Goal: Task Accomplishment & Management: Manage account settings

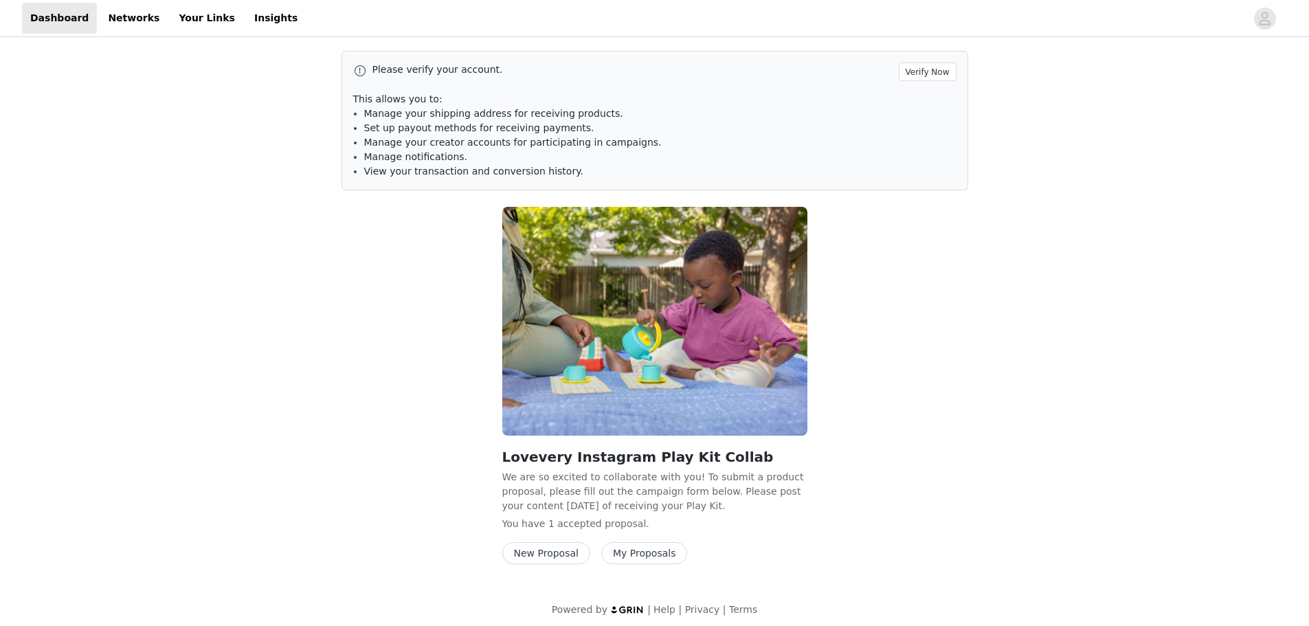
click at [645, 554] on button "My Proposals" at bounding box center [644, 553] width 87 height 22
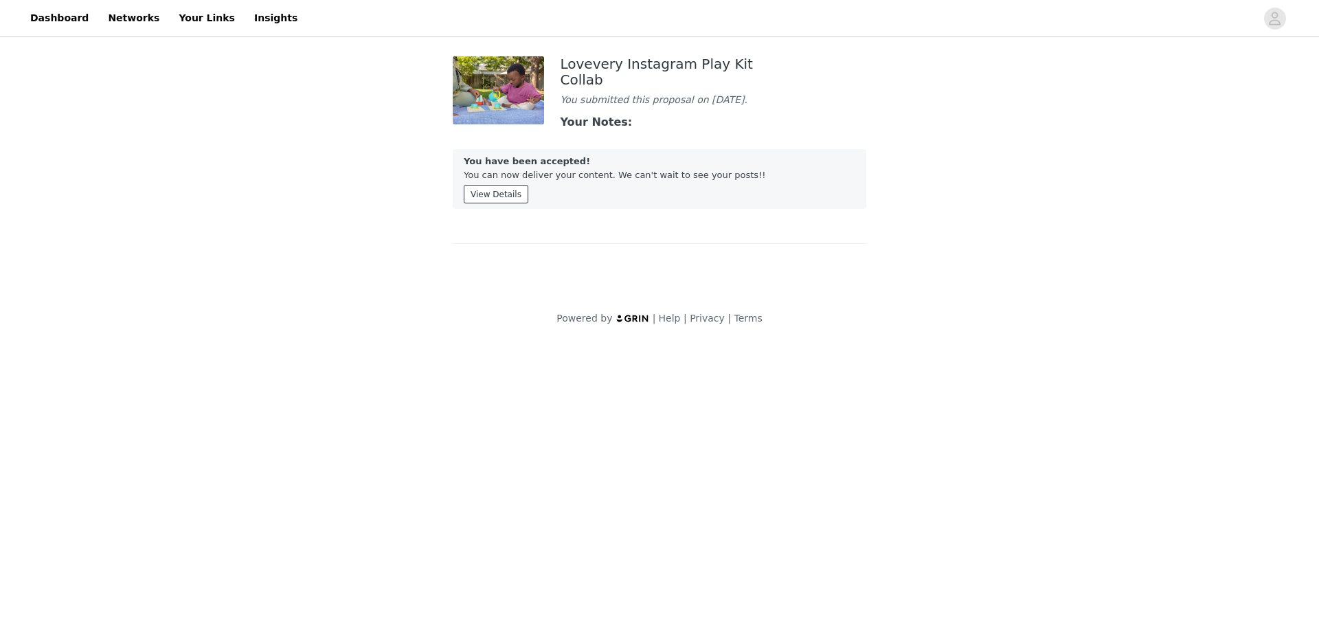
click at [515, 200] on button "View Details" at bounding box center [496, 194] width 65 height 19
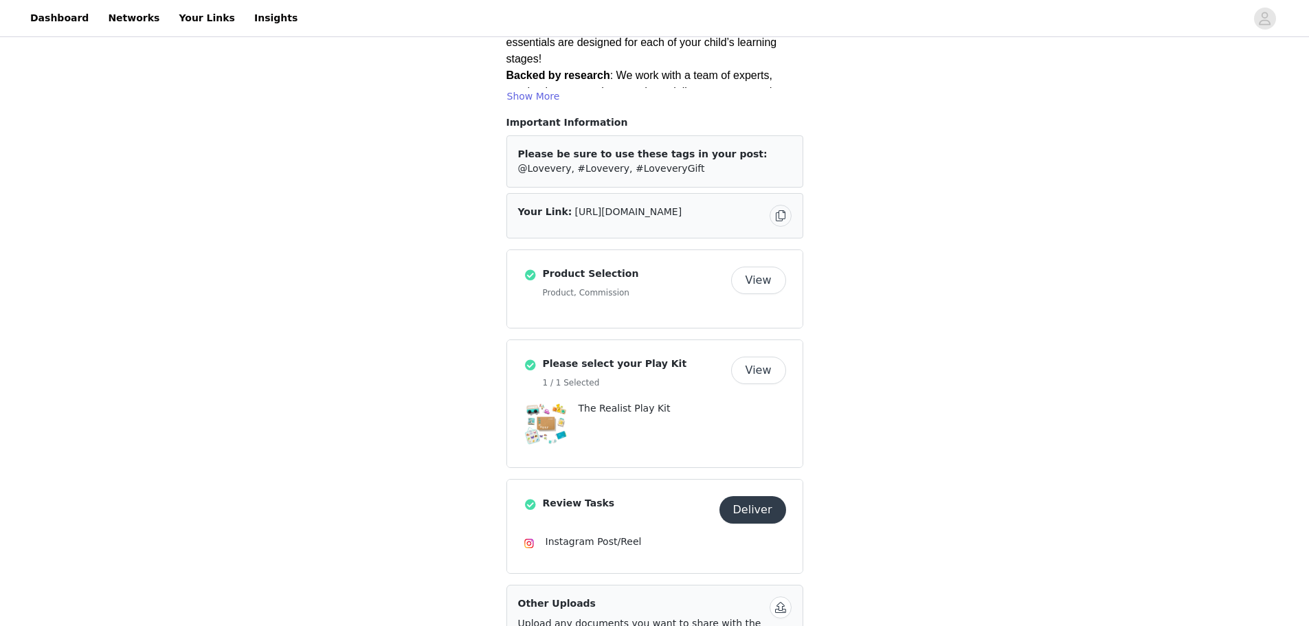
scroll to position [206, 0]
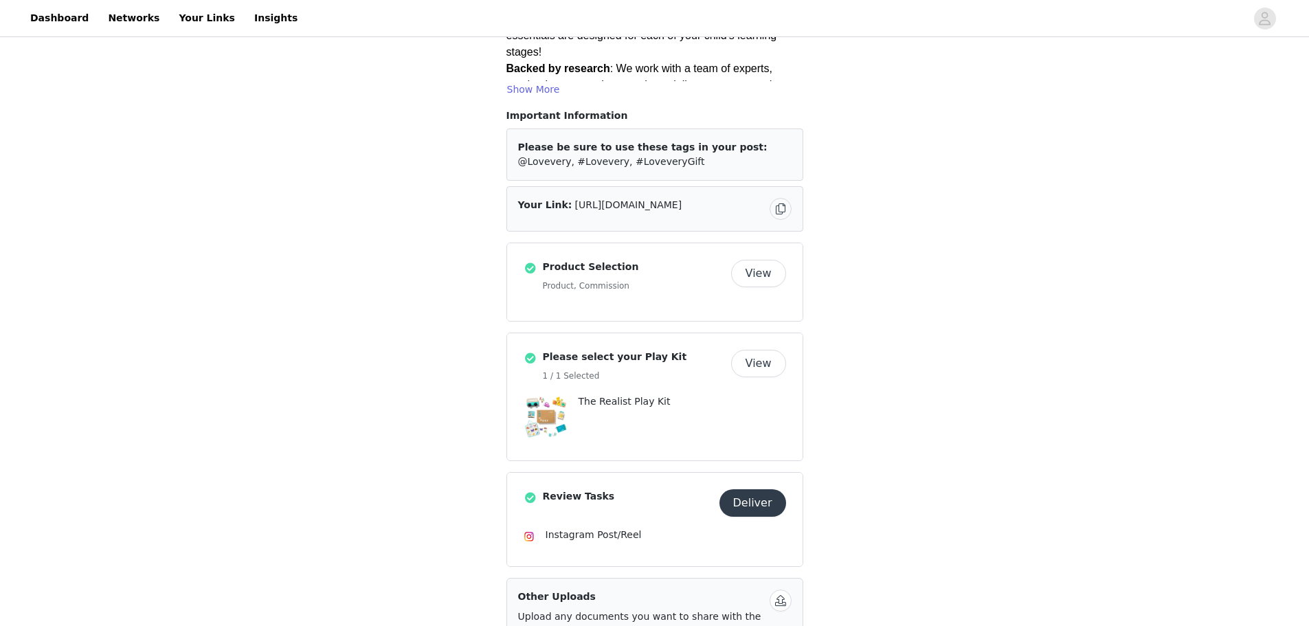
click at [764, 489] on button "Deliver" at bounding box center [753, 502] width 67 height 27
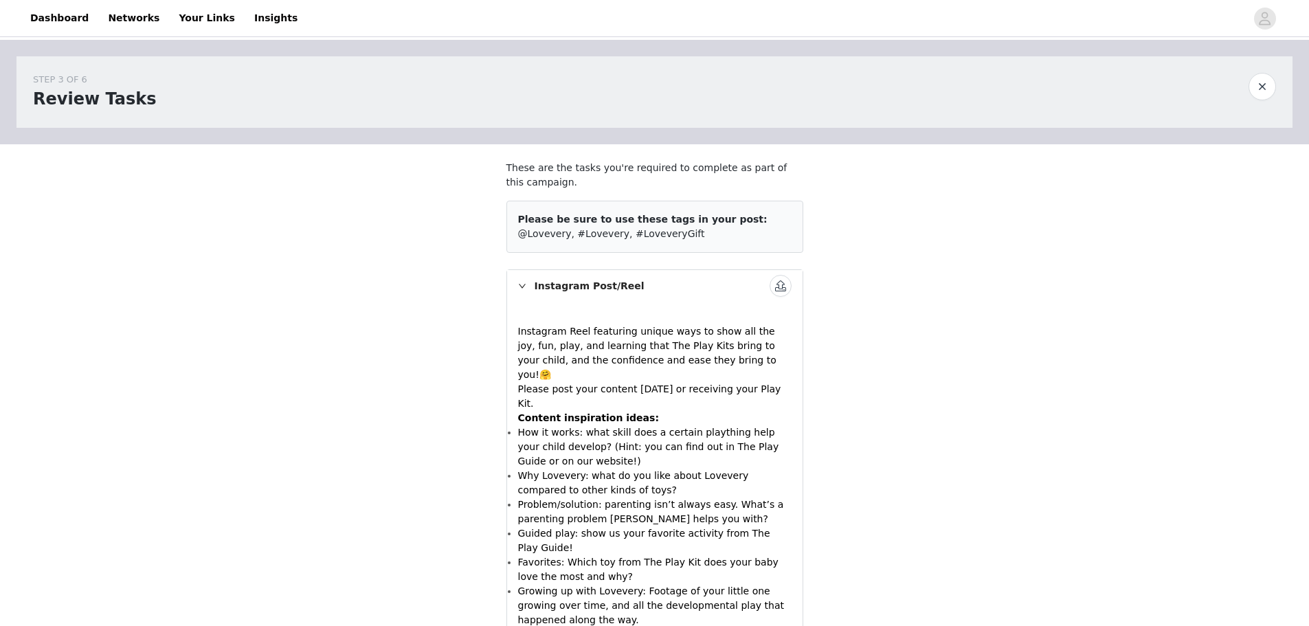
click at [549, 286] on div "Instagram Post/Reel" at bounding box center [655, 286] width 296 height 32
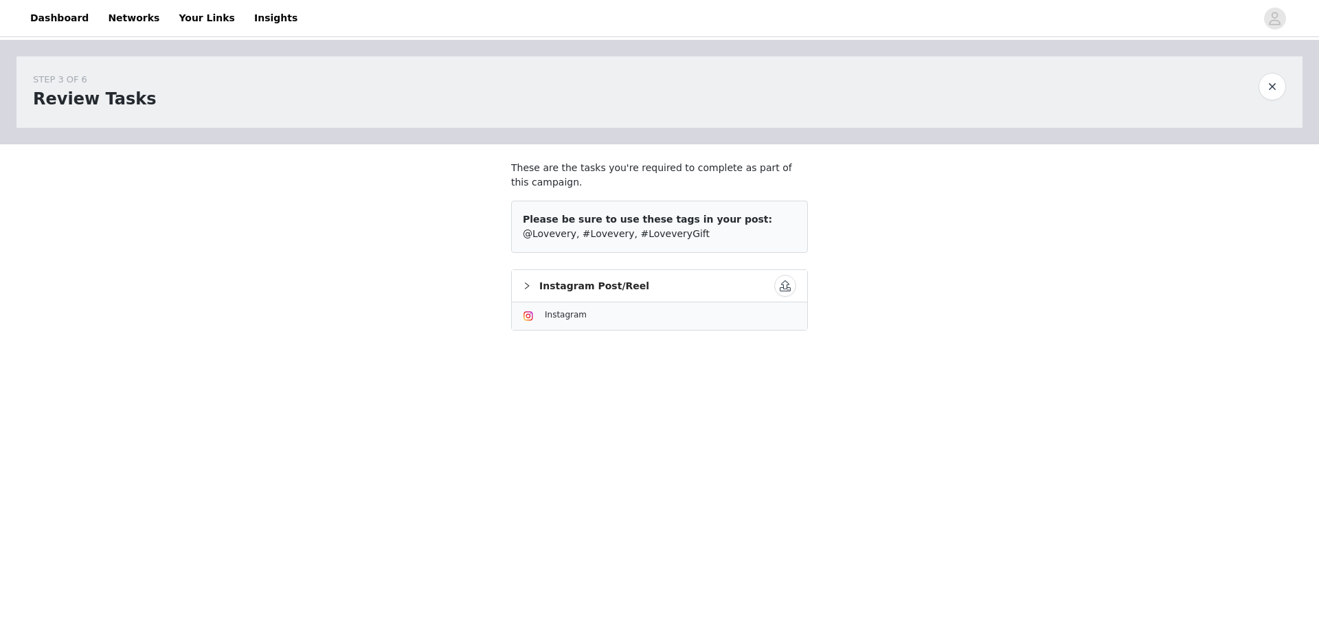
click at [549, 286] on div "Instagram Post/Reel" at bounding box center [660, 286] width 296 height 32
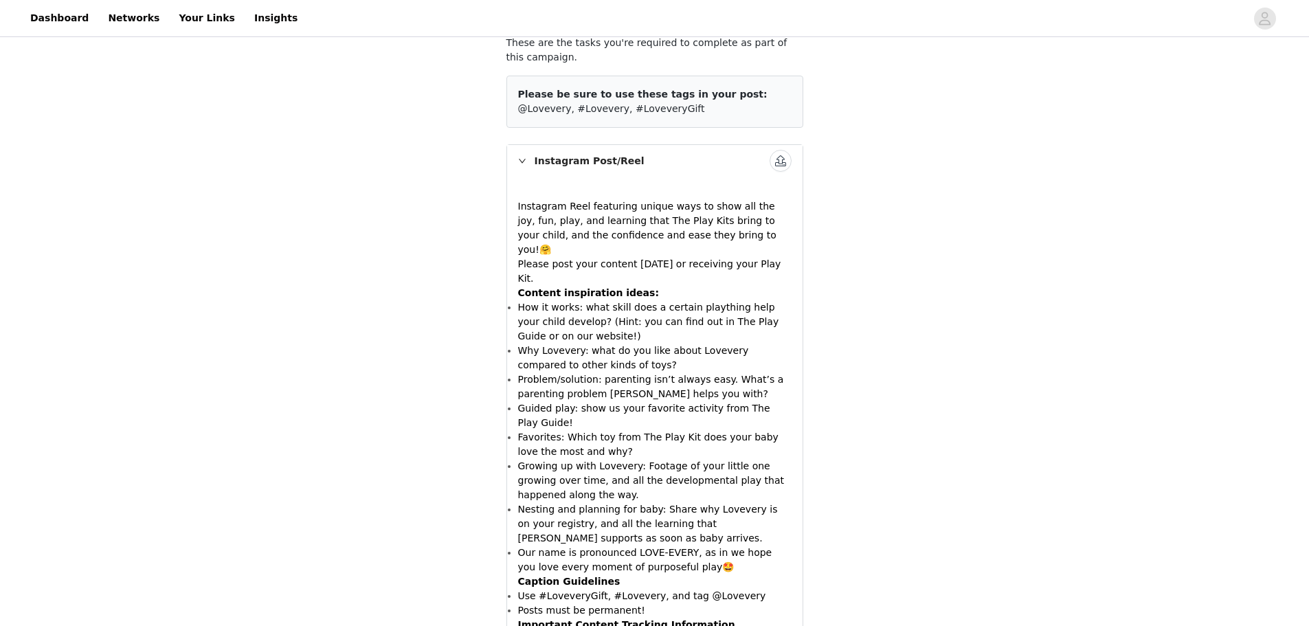
scroll to position [291, 0]
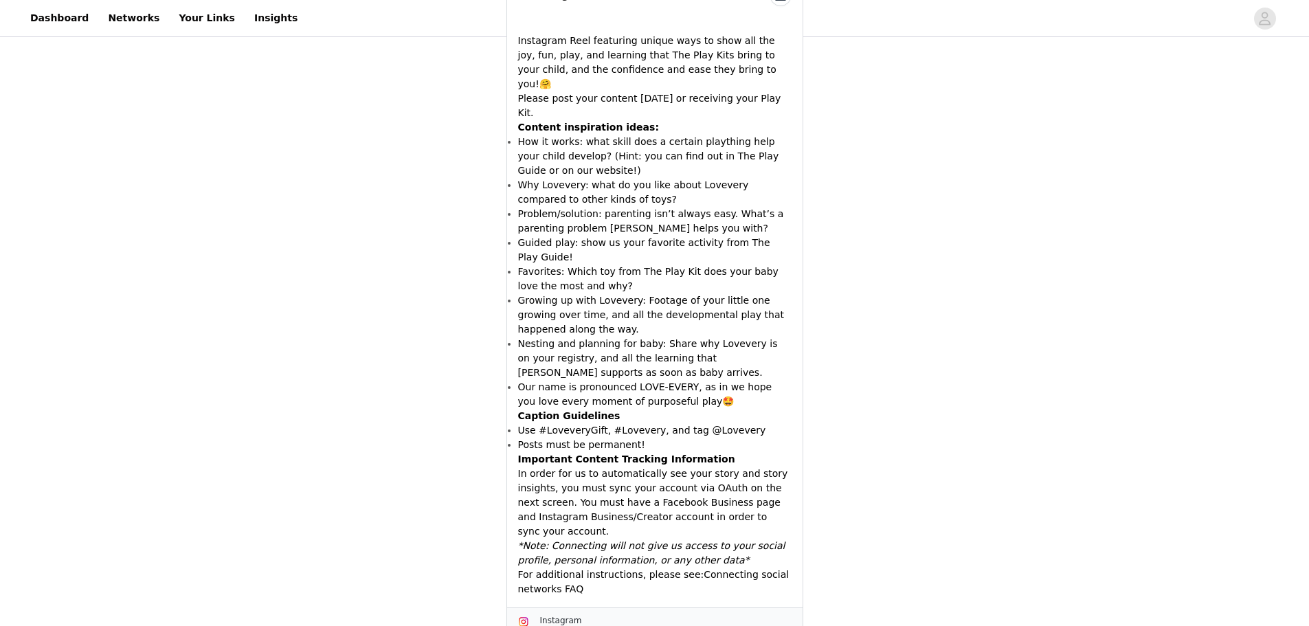
click at [555, 616] on span "Instagram" at bounding box center [561, 621] width 42 height 10
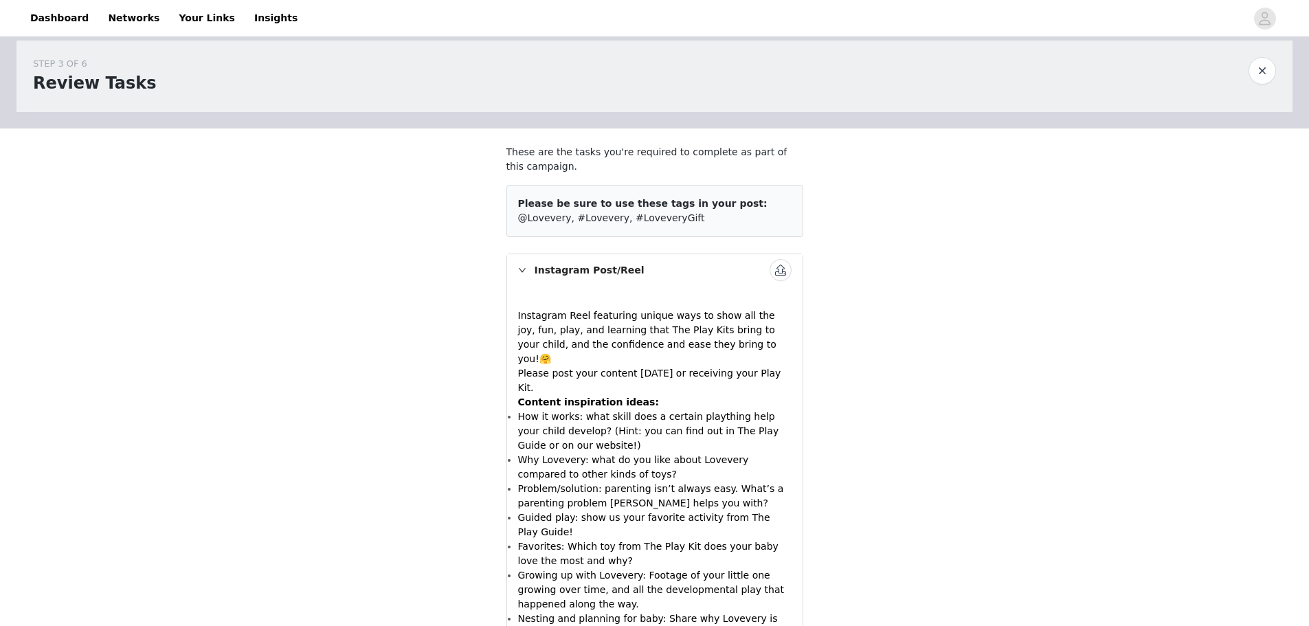
scroll to position [0, 0]
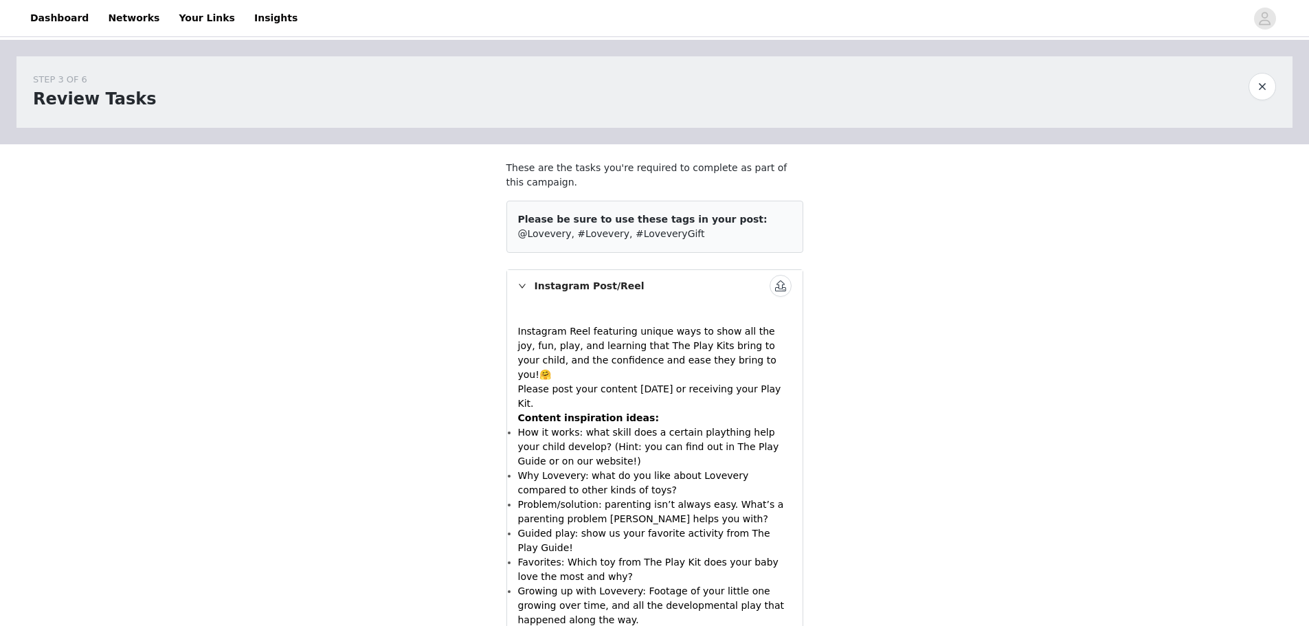
click at [1258, 98] on button "button" at bounding box center [1262, 86] width 27 height 27
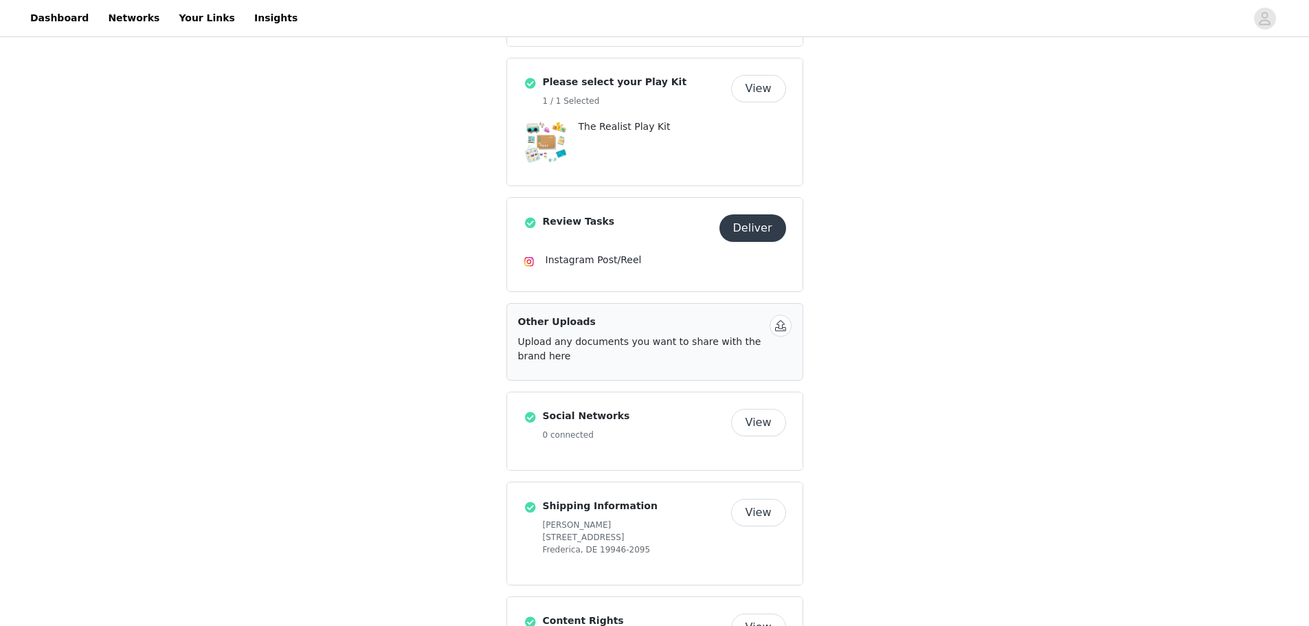
scroll to position [527, 0]
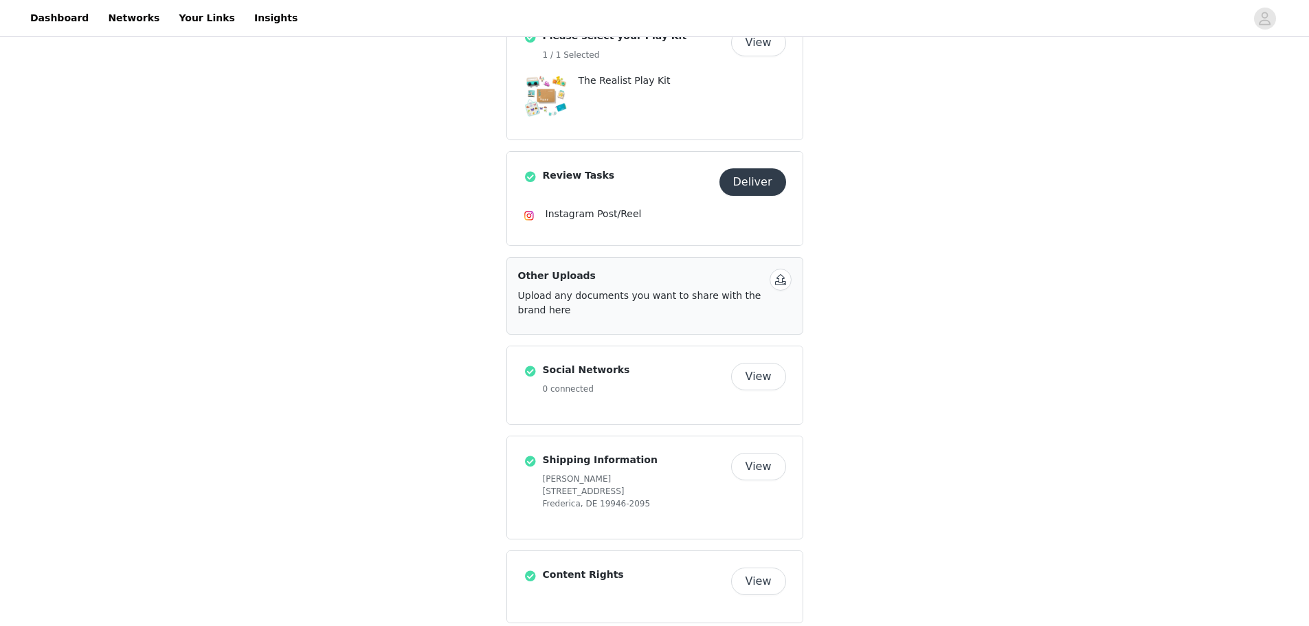
click at [762, 363] on button "View" at bounding box center [758, 376] width 55 height 27
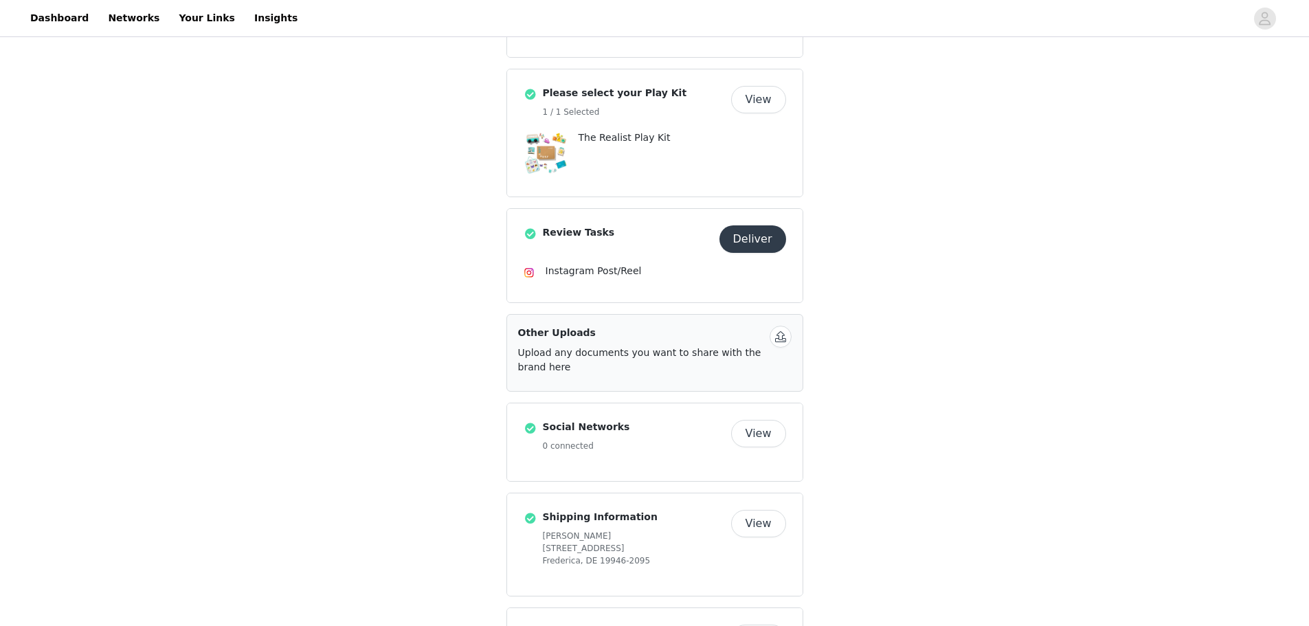
scroll to position [527, 0]
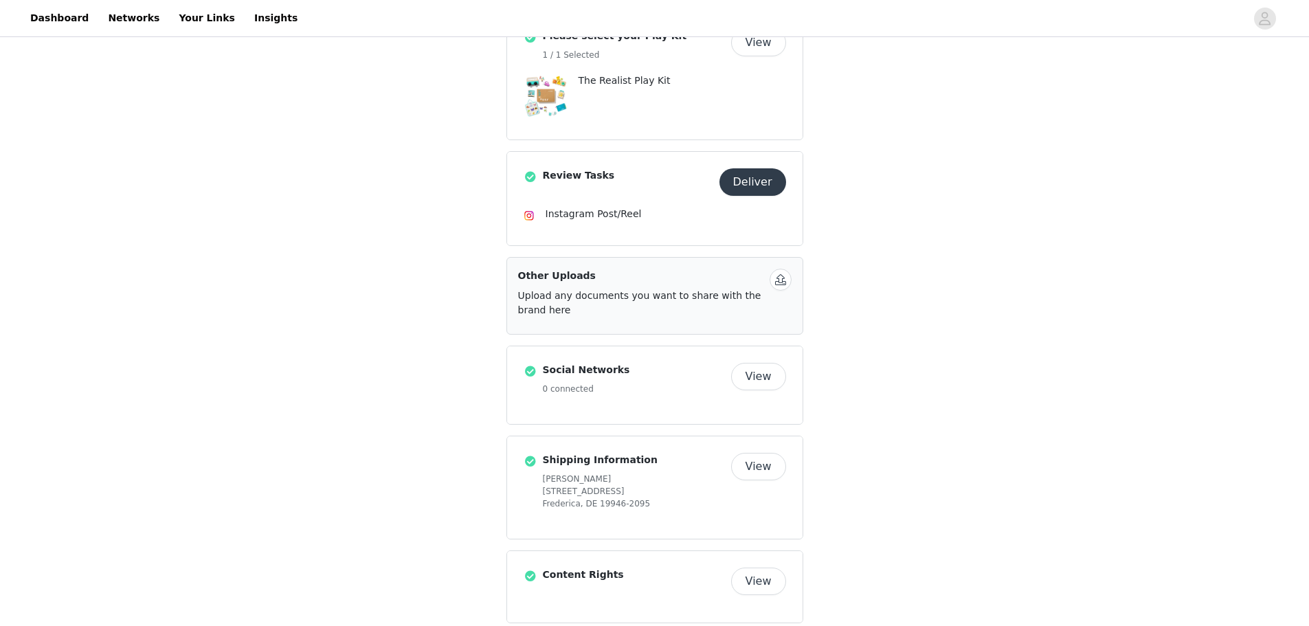
click at [616, 289] on div "Upload any documents you want to share with the brand here" at bounding box center [641, 303] width 246 height 29
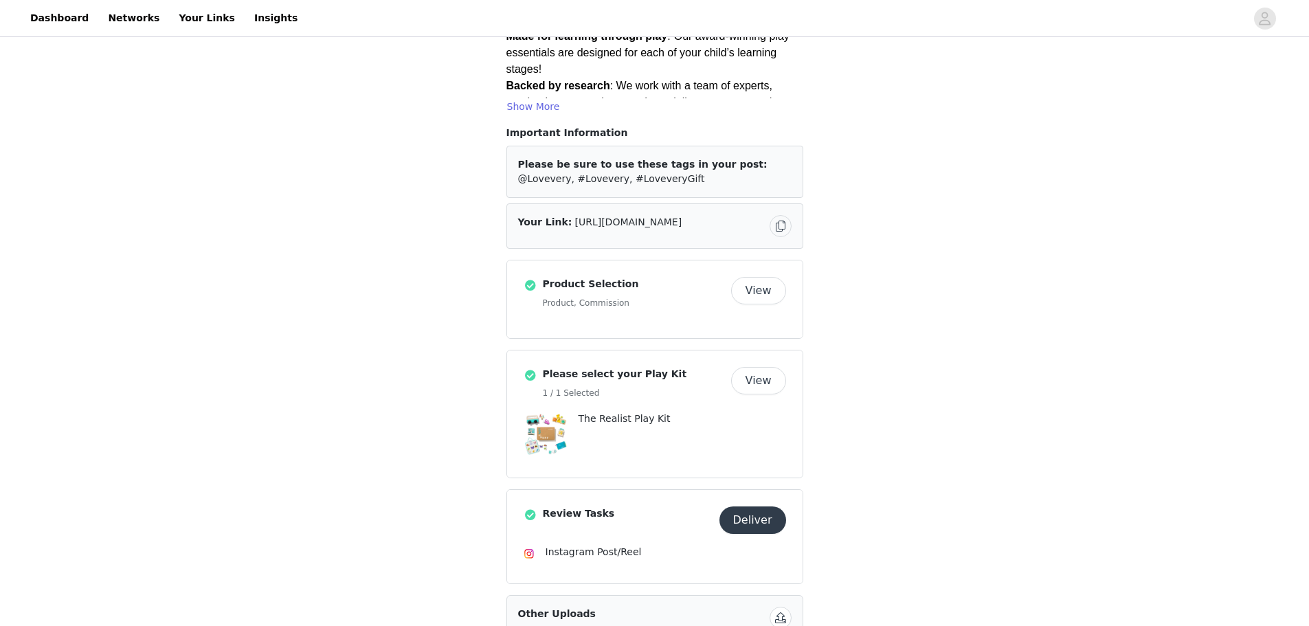
scroll to position [206, 0]
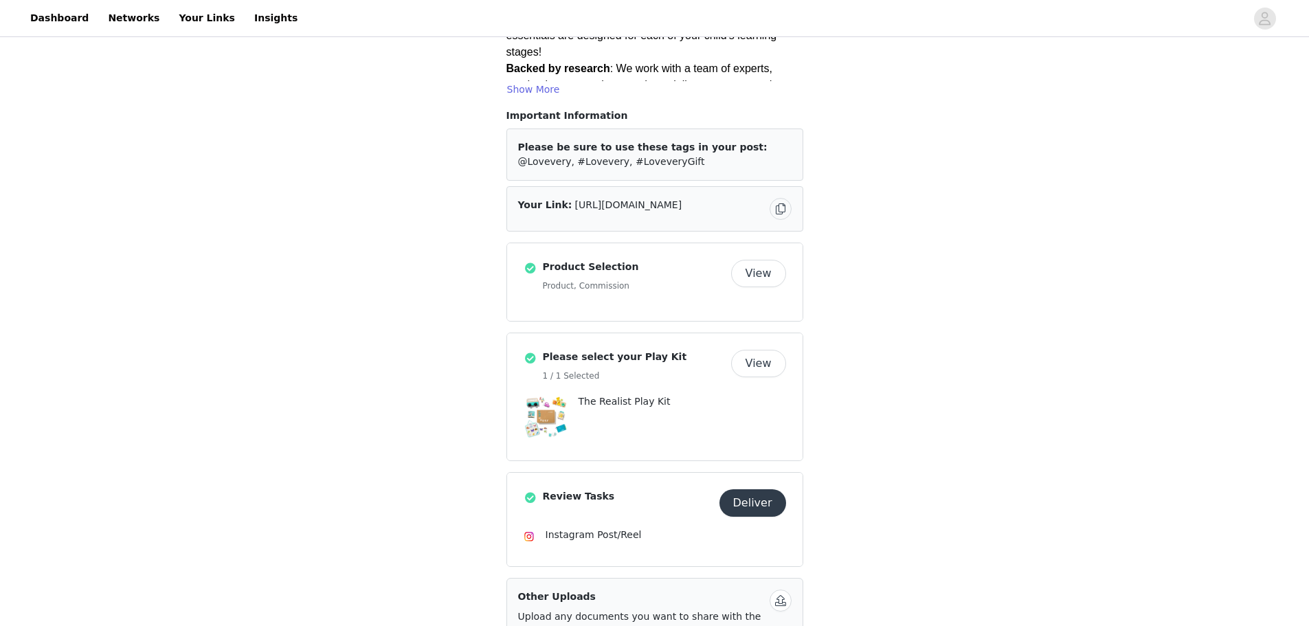
click at [737, 489] on button "Deliver" at bounding box center [753, 502] width 67 height 27
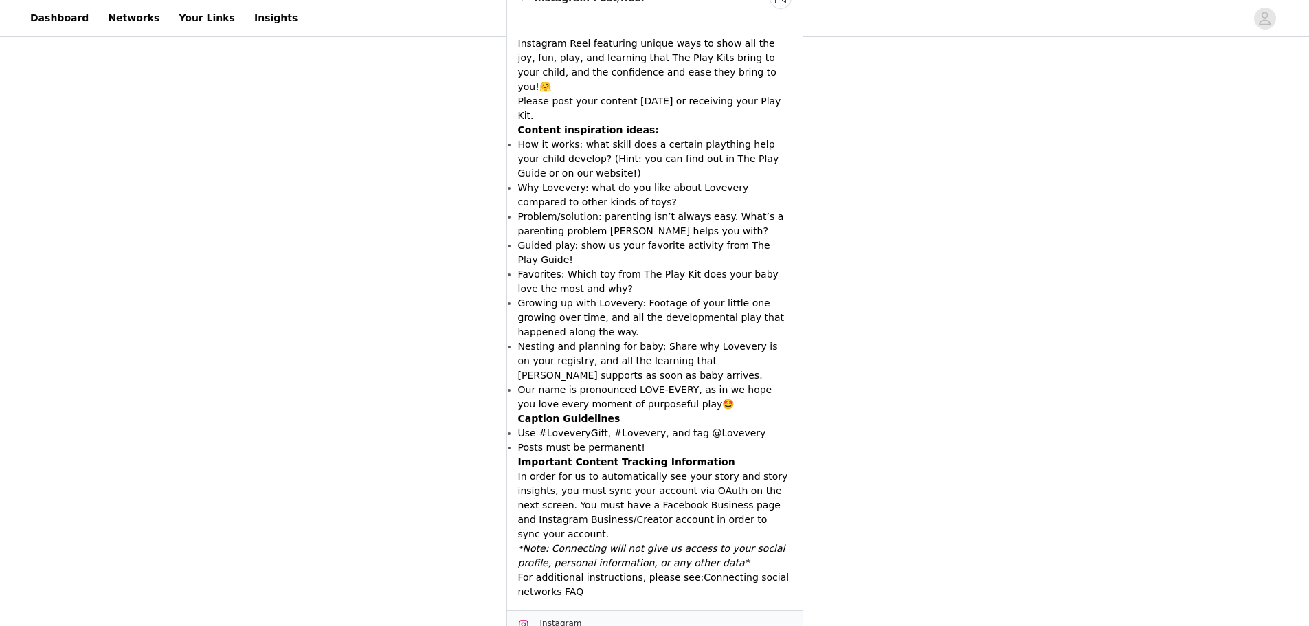
scroll to position [291, 0]
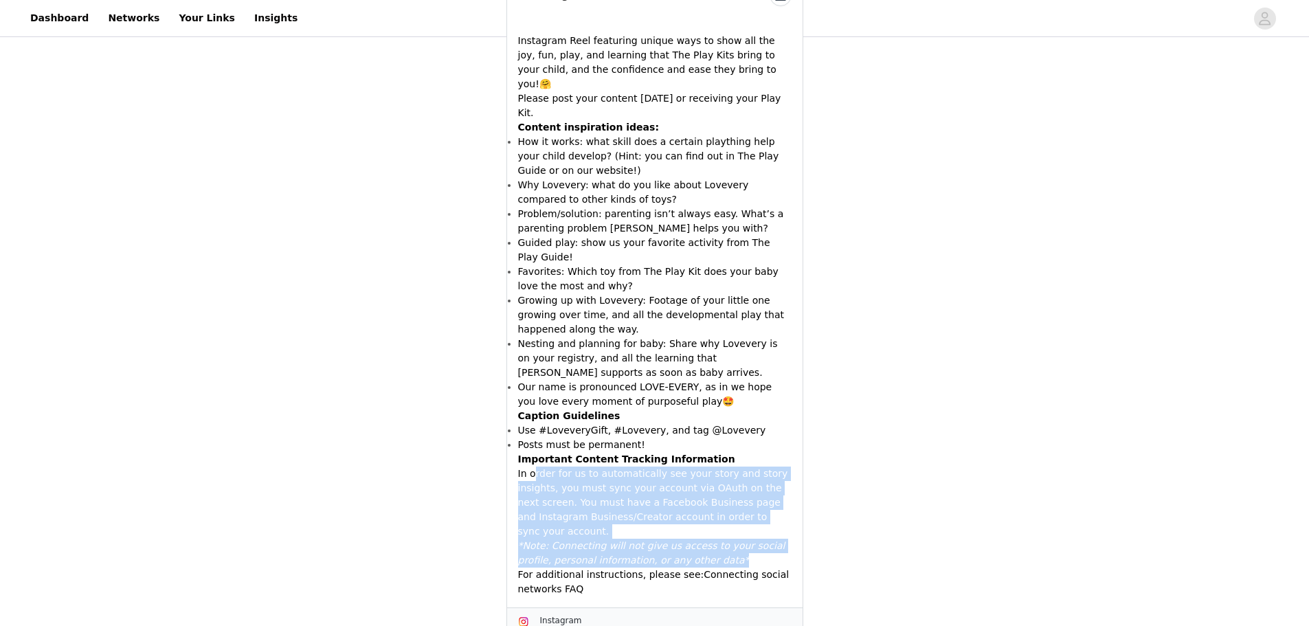
drag, startPoint x: 535, startPoint y: 445, endPoint x: 738, endPoint y: 517, distance: 215.2
click at [738, 517] on div "Instagram Reel featuring unique ways to show all the joy, fun, play, and learni…" at bounding box center [655, 310] width 274 height 574
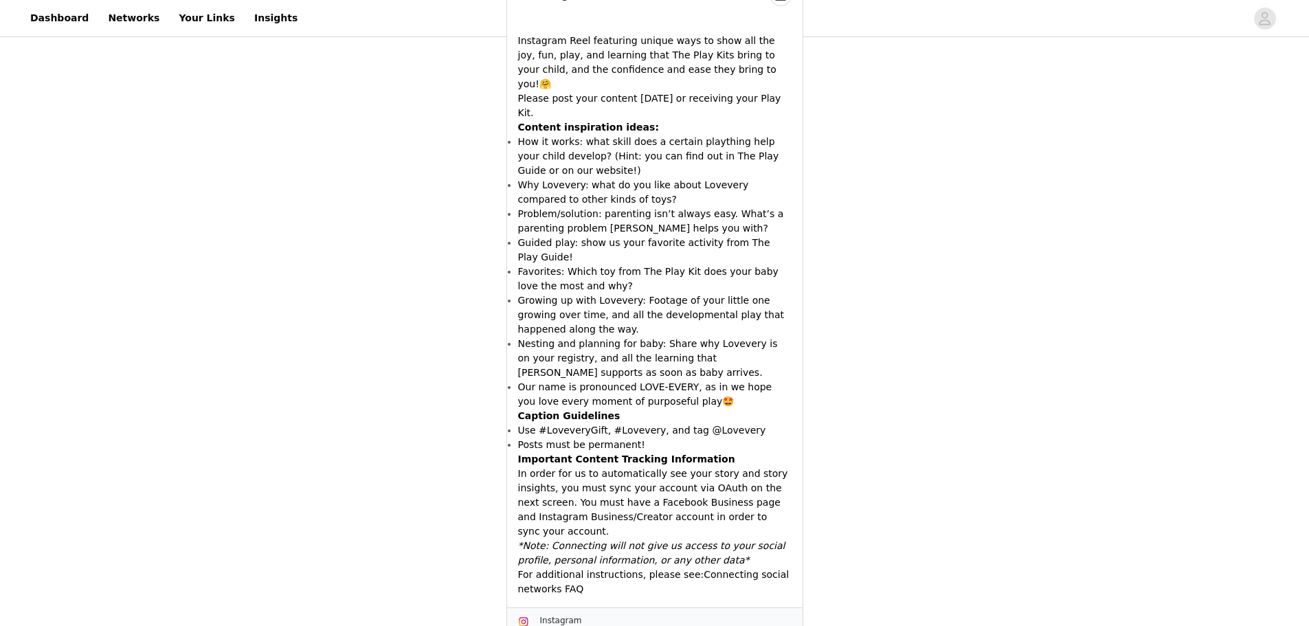
click at [566, 616] on span "Instagram" at bounding box center [561, 621] width 42 height 10
click at [552, 616] on span "Instagram" at bounding box center [561, 621] width 42 height 10
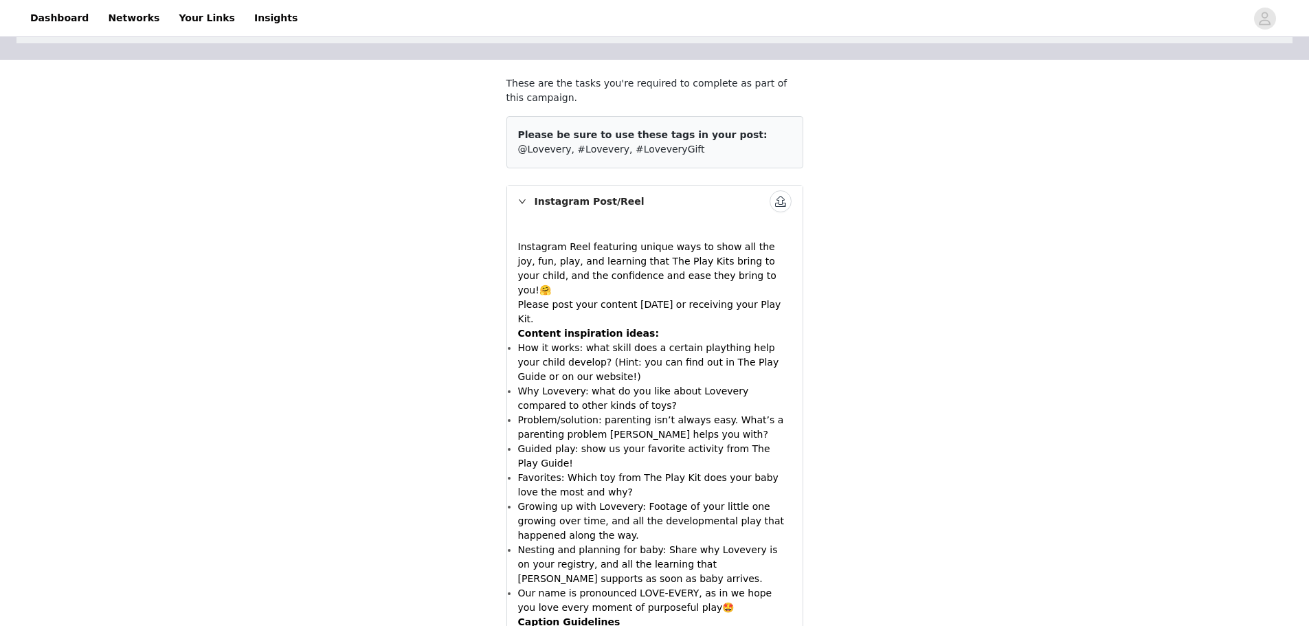
drag, startPoint x: 1170, startPoint y: 149, endPoint x: 1071, endPoint y: 87, distance: 116.1
click at [1071, 87] on div "STEP 3 OF 6 Review Tasks These are the tasks you're required to complete as par…" at bounding box center [654, 415] width 1309 height 920
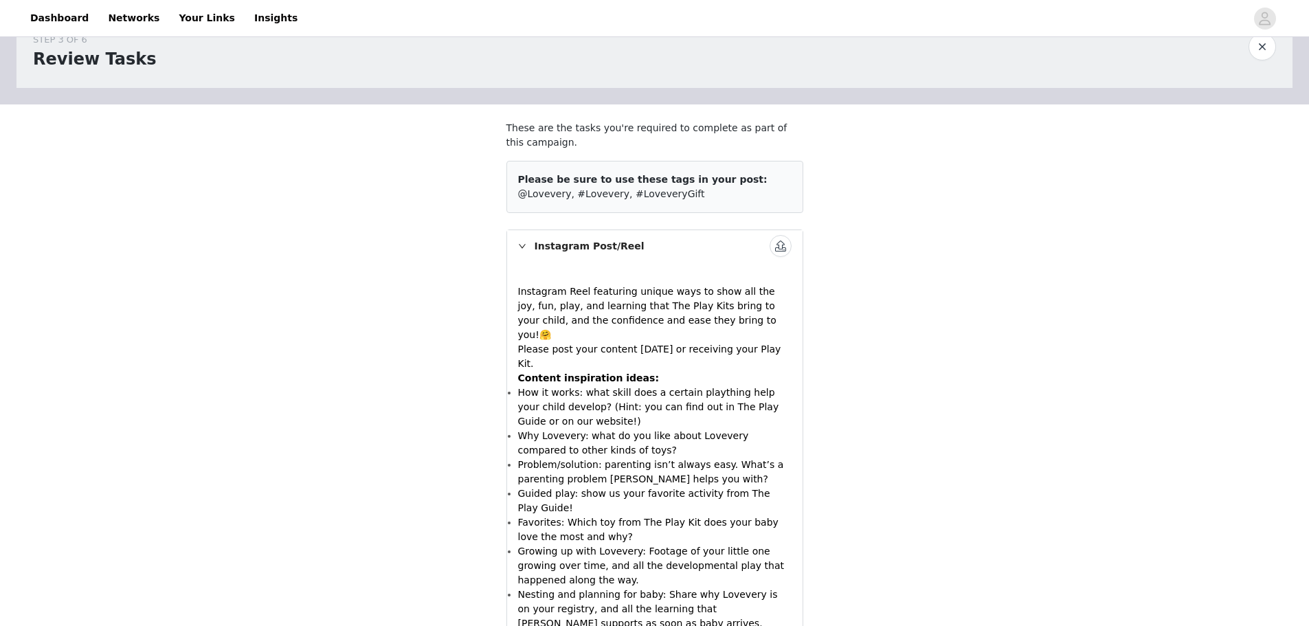
scroll to position [0, 0]
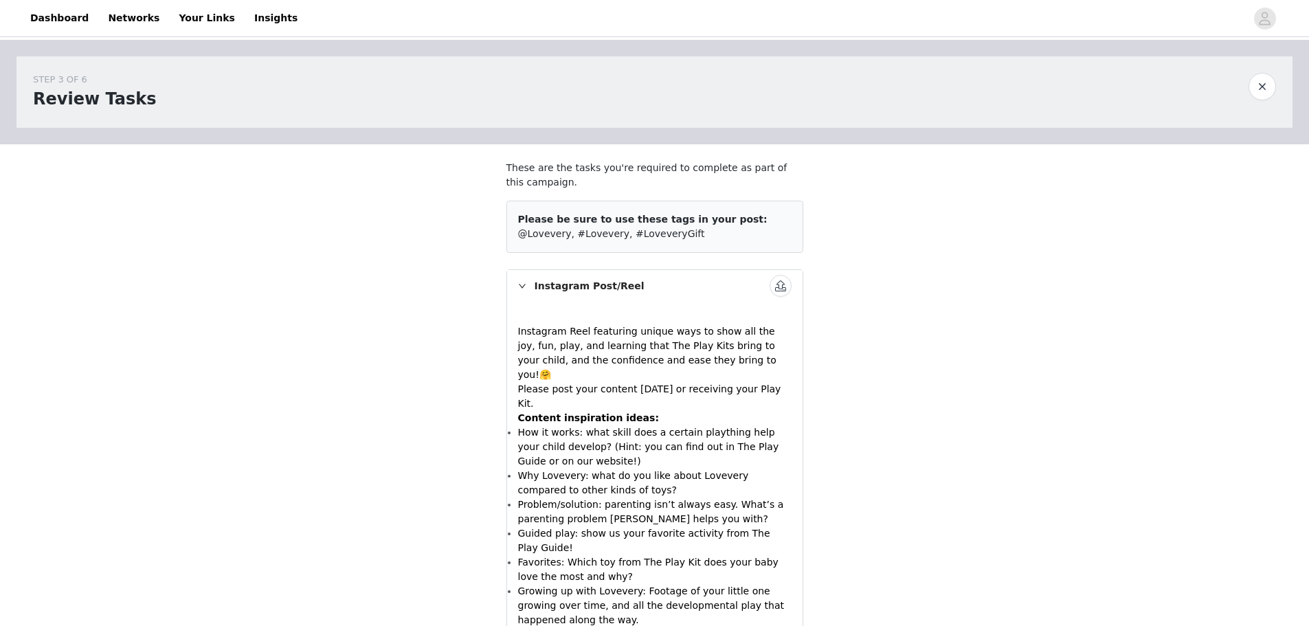
click at [1266, 83] on button "button" at bounding box center [1262, 86] width 27 height 27
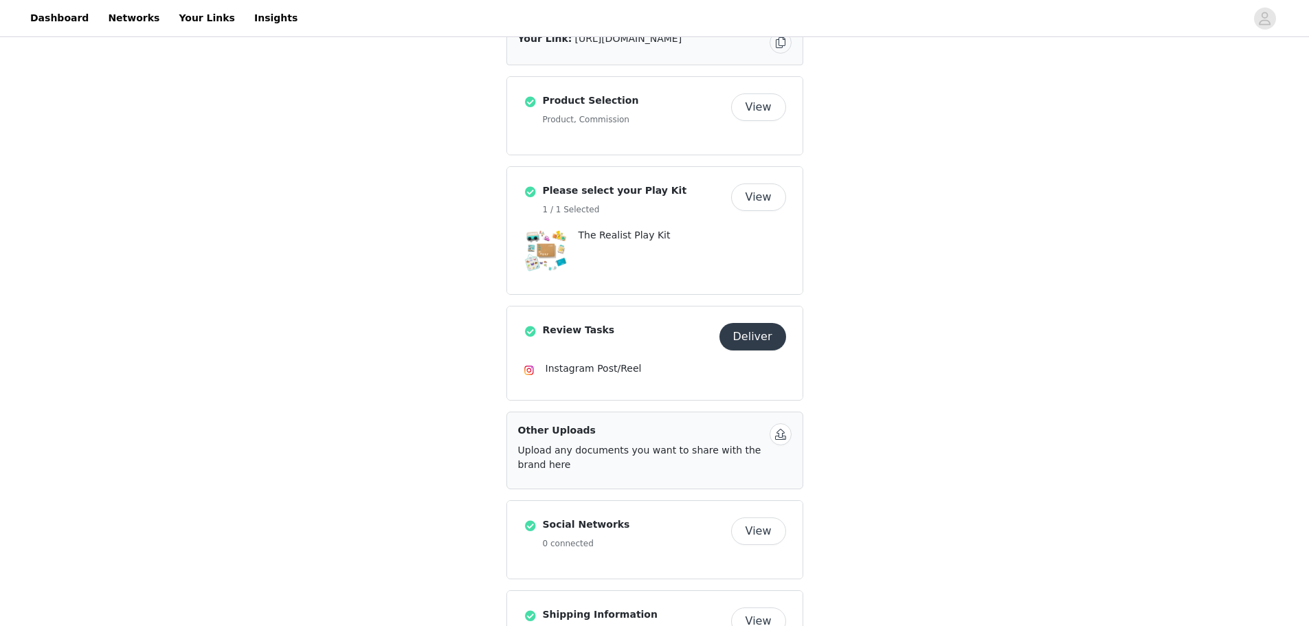
scroll to position [481, 0]
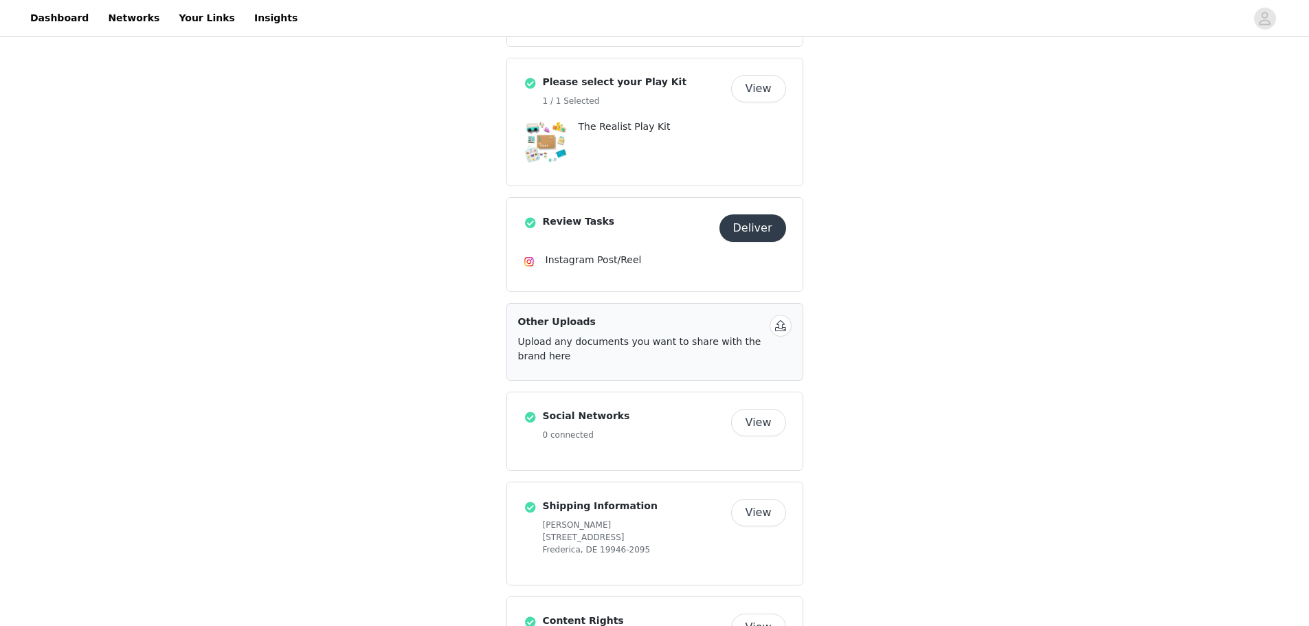
click at [748, 409] on button "View" at bounding box center [758, 422] width 55 height 27
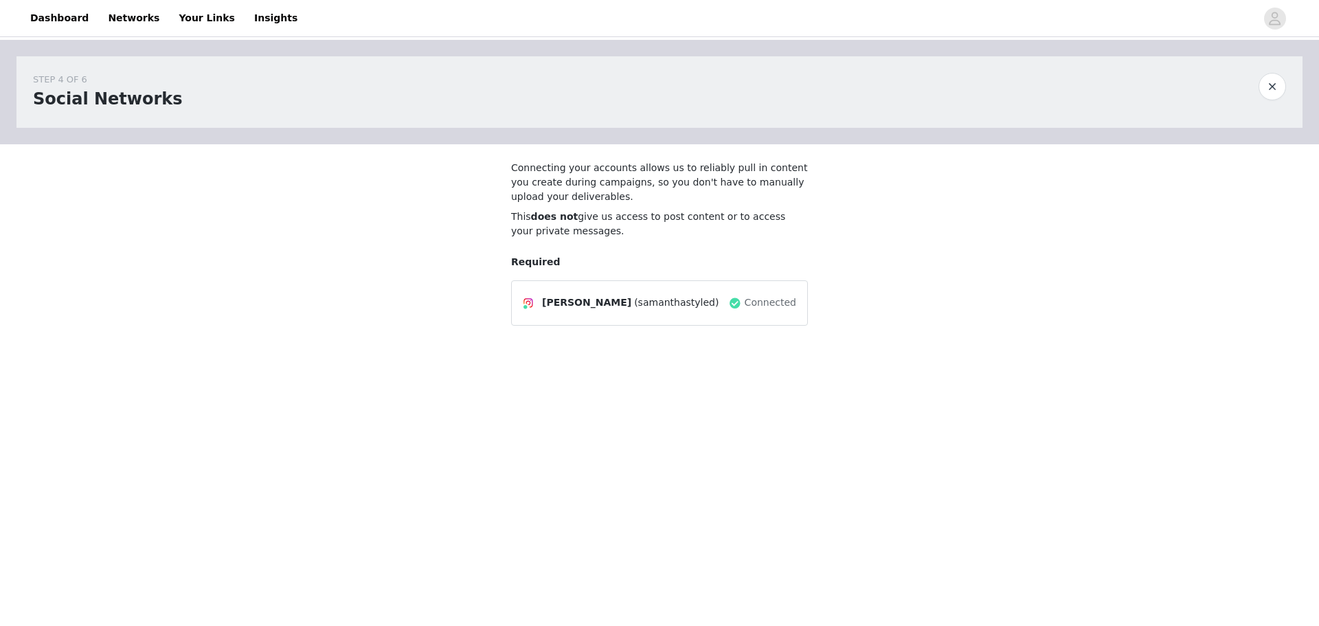
click at [672, 309] on div at bounding box center [660, 251] width 330 height 214
